Goal: Task Accomplishment & Management: Use online tool/utility

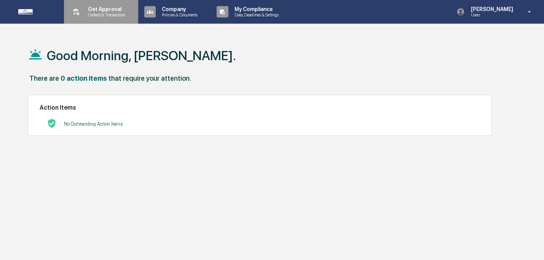
click at [112, 14] on p "Content & Transactions" at bounding box center [105, 14] width 47 height 5
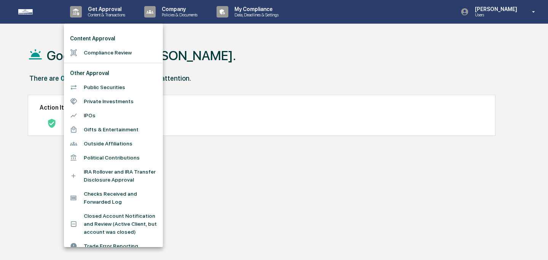
click at [93, 52] on li "Compliance Review" at bounding box center [113, 53] width 99 height 14
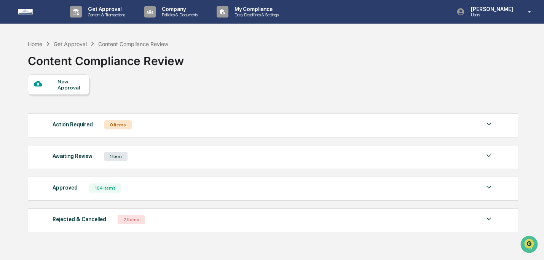
click at [142, 153] on div "Awaiting Review 1 Item" at bounding box center [272, 156] width 440 height 11
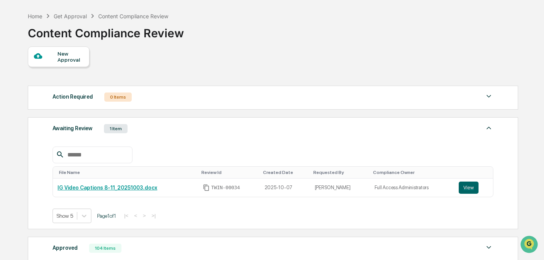
scroll to position [57, 0]
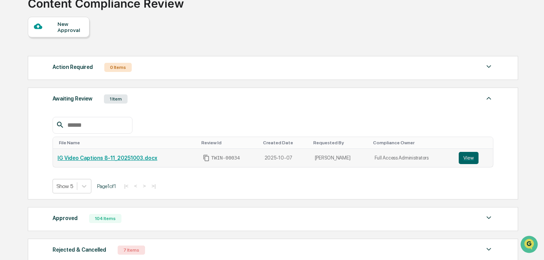
click at [142, 158] on link "IG Video Captions 8-11_20251003.docx" at bounding box center [107, 158] width 100 height 6
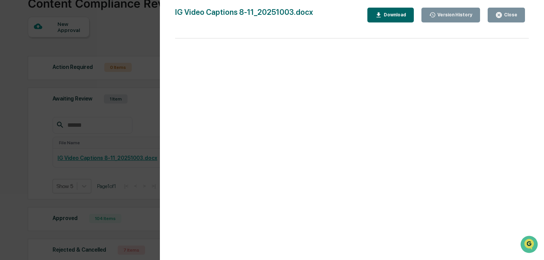
click at [447, 13] on div "Version History" at bounding box center [454, 14] width 37 height 5
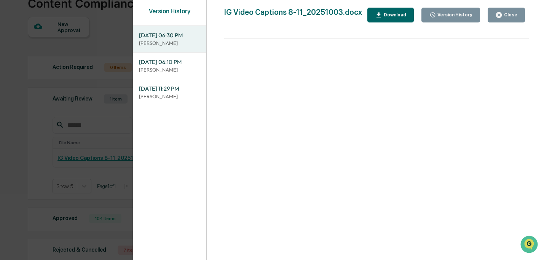
click at [497, 20] on button "Close" at bounding box center [505, 15] width 37 height 15
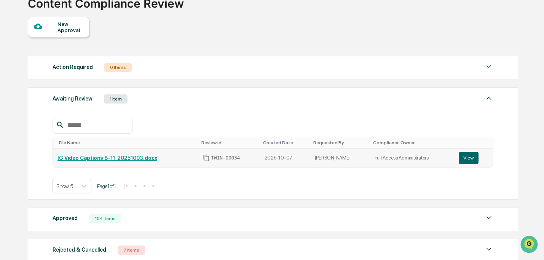
click at [480, 154] on link "View" at bounding box center [472, 158] width 29 height 12
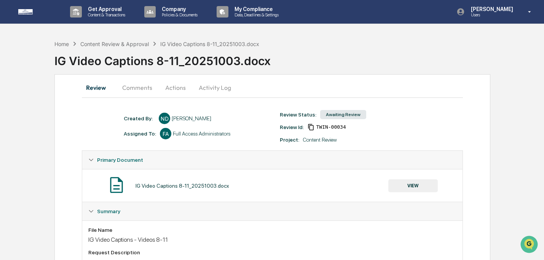
click at [403, 183] on button "VIEW" at bounding box center [412, 185] width 49 height 13
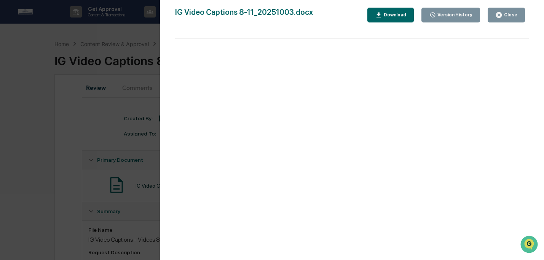
click at [436, 19] on button "Version History" at bounding box center [450, 15] width 59 height 15
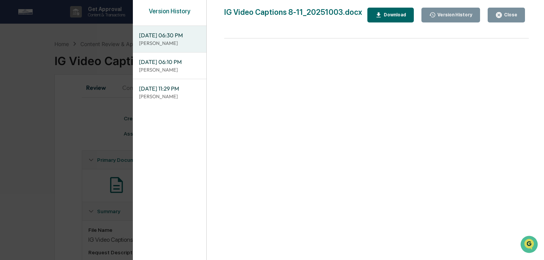
click at [159, 71] on p "[PERSON_NAME]" at bounding box center [169, 69] width 61 height 7
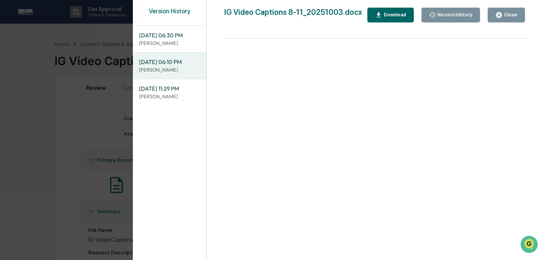
click at [380, 18] on icon "button" at bounding box center [378, 14] width 7 height 7
click at [496, 17] on icon "button" at bounding box center [498, 14] width 7 height 7
